Goal: Browse casually: Explore the website without a specific task or goal

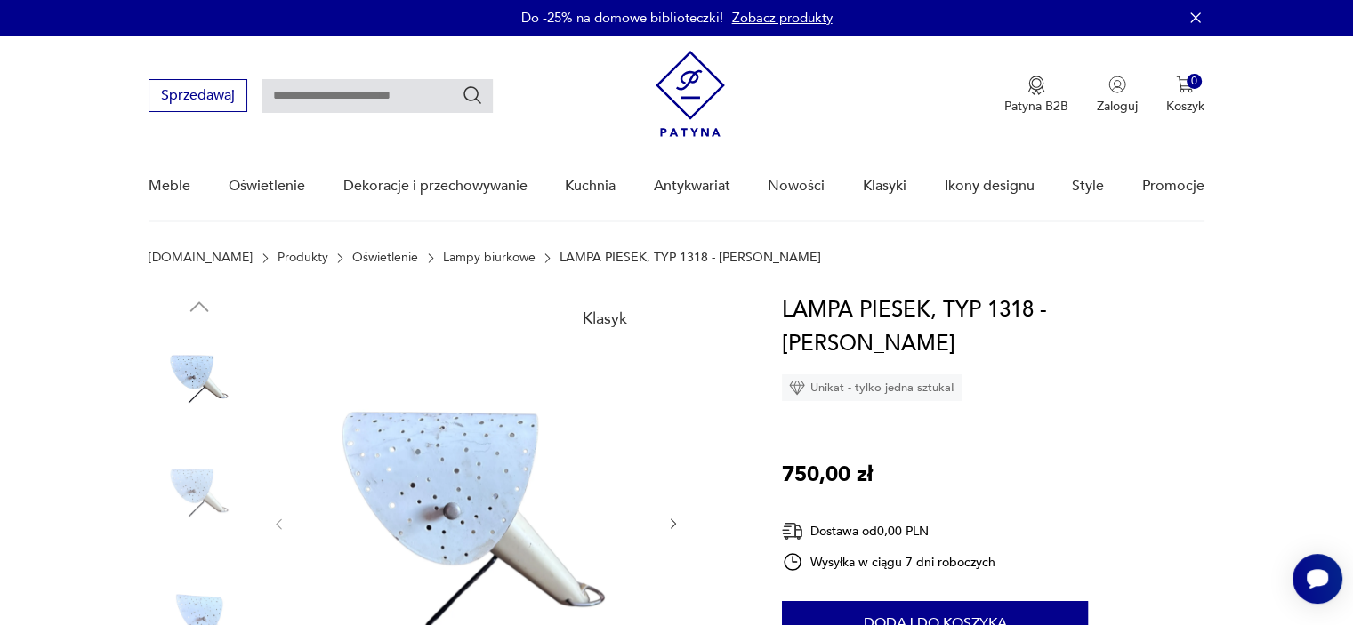
click at [672, 522] on icon "button" at bounding box center [673, 524] width 5 height 11
click at [672, 522] on icon "button" at bounding box center [673, 524] width 15 height 15
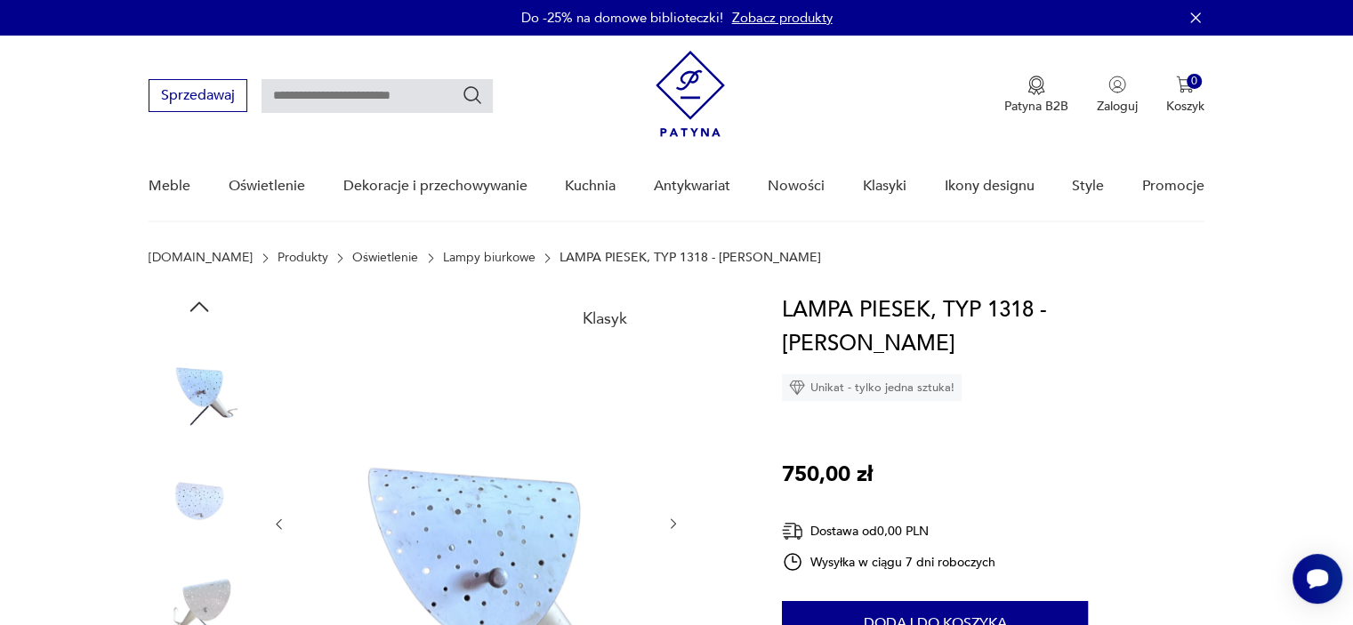
click at [671, 521] on icon "button" at bounding box center [673, 524] width 15 height 15
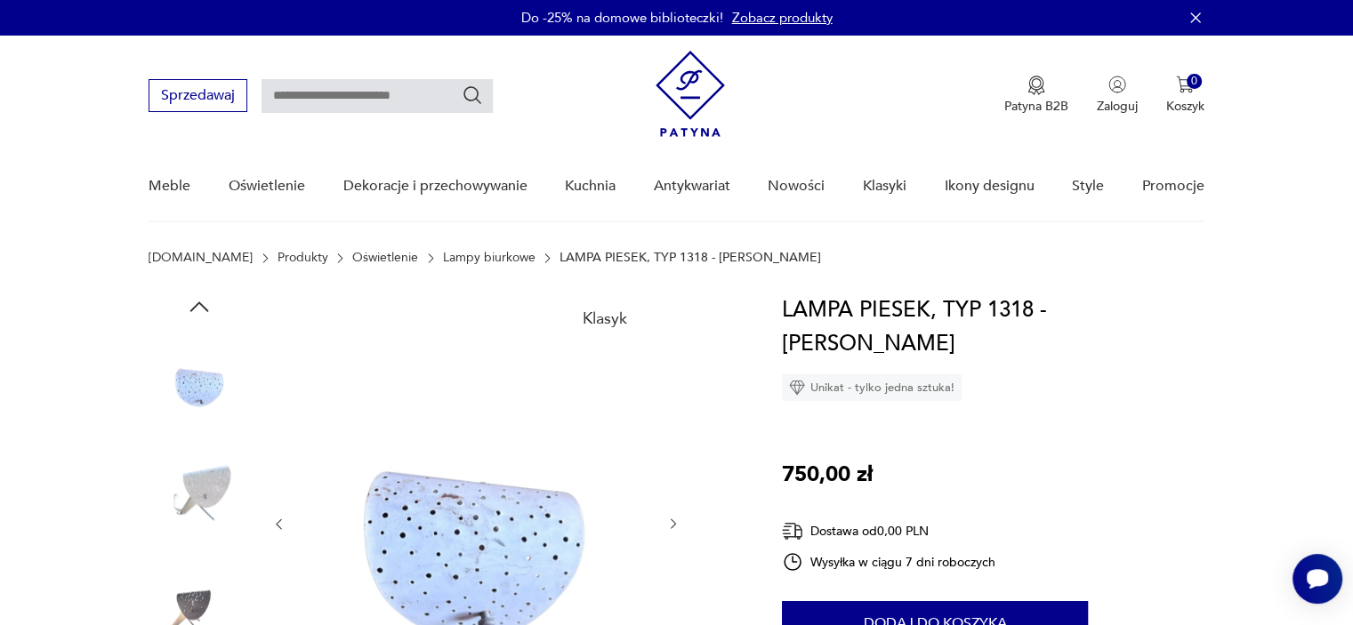
click at [671, 521] on icon "button" at bounding box center [673, 524] width 15 height 15
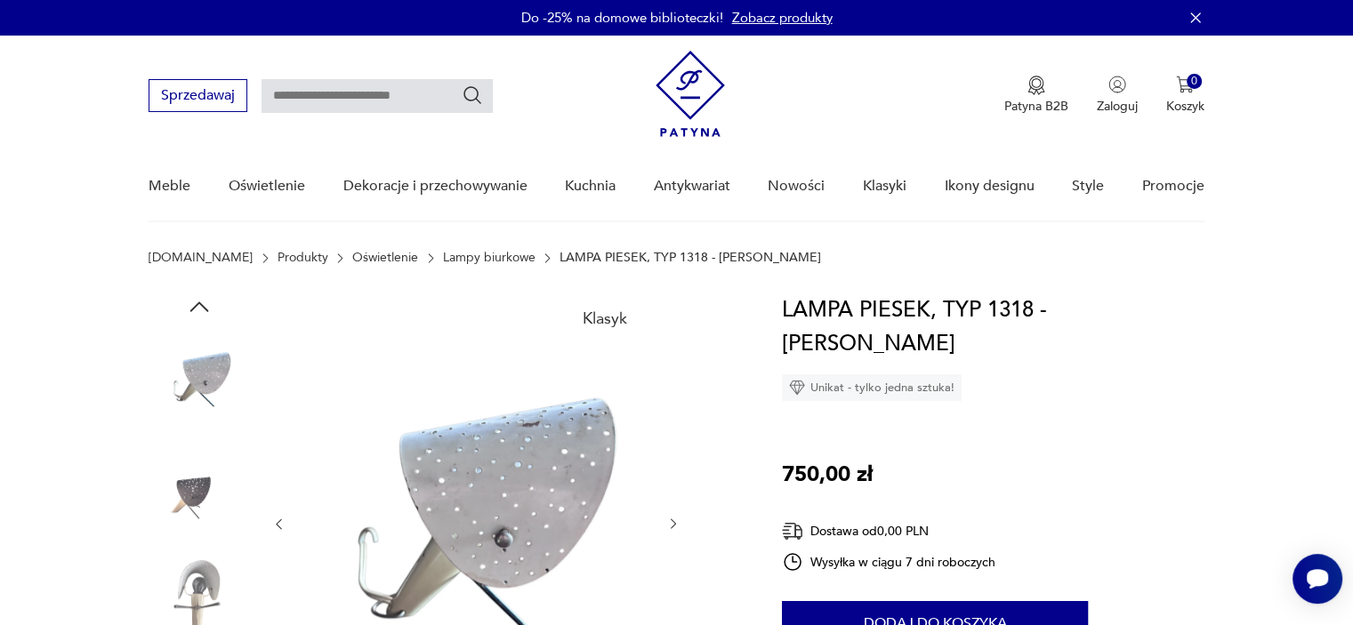
click at [671, 521] on icon "button" at bounding box center [673, 524] width 15 height 15
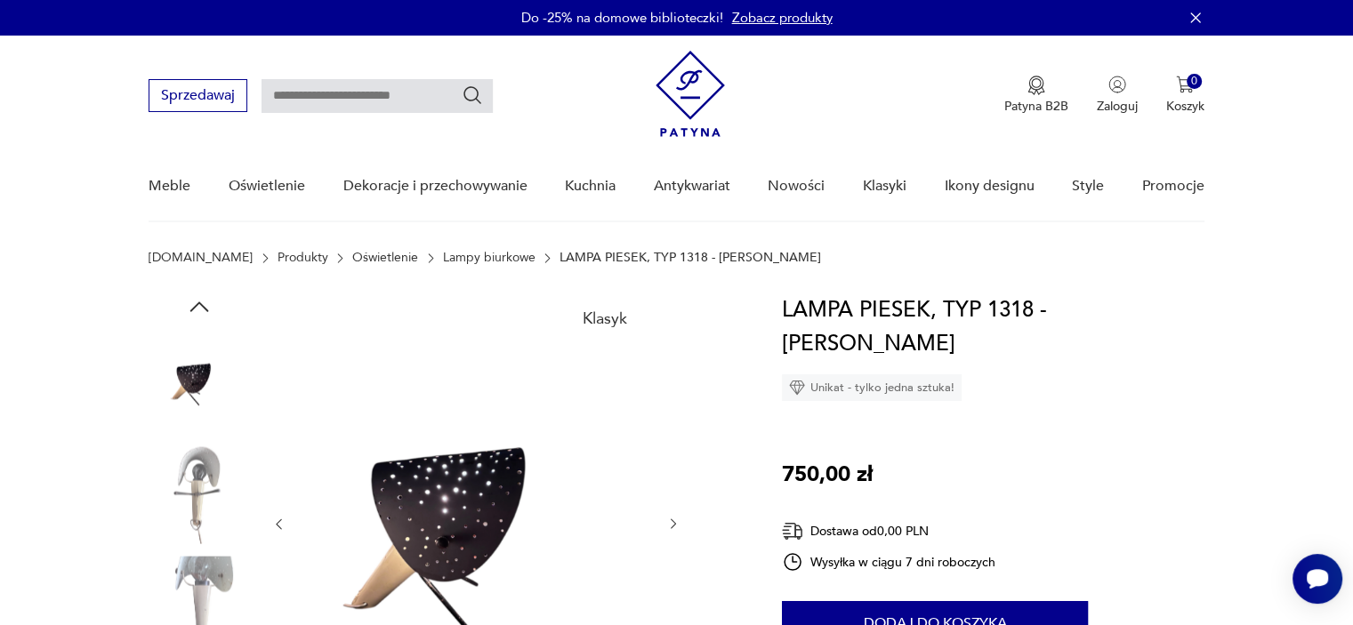
click at [671, 521] on icon "button" at bounding box center [673, 524] width 15 height 15
